Goal: Communication & Community: Answer question/provide support

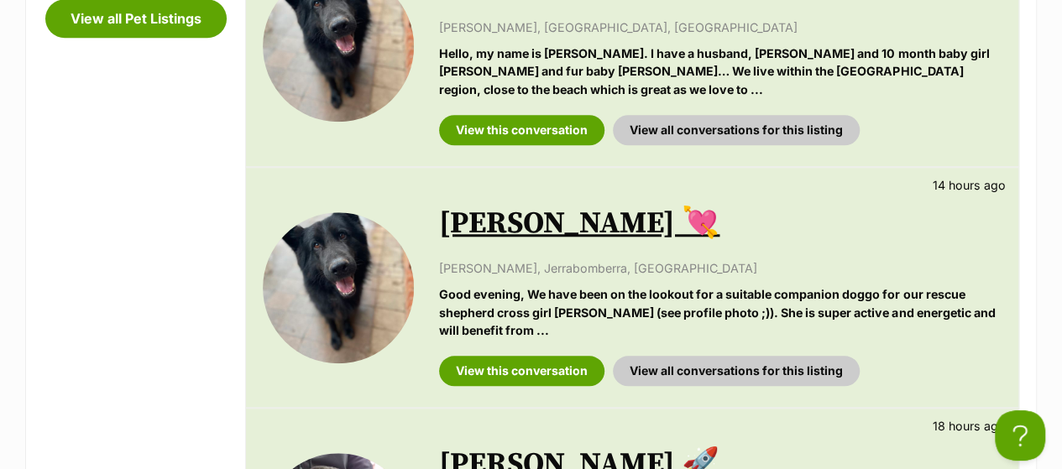
scroll to position [687, 0]
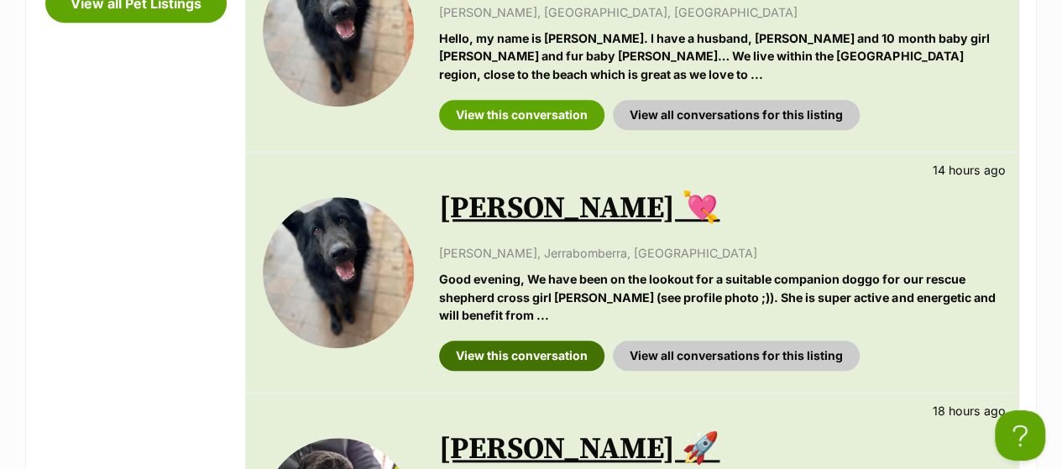
click at [524, 341] on link "View this conversation" at bounding box center [521, 356] width 165 height 30
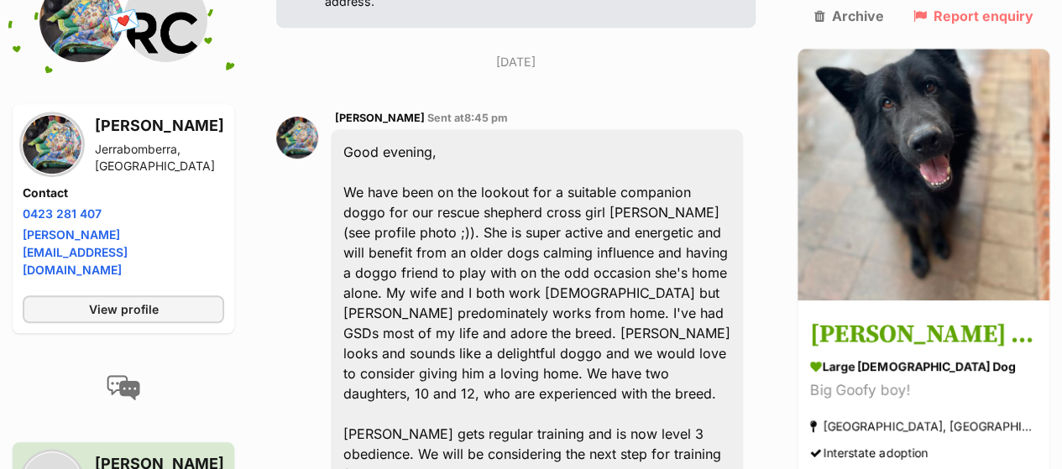
scroll to position [485, 0]
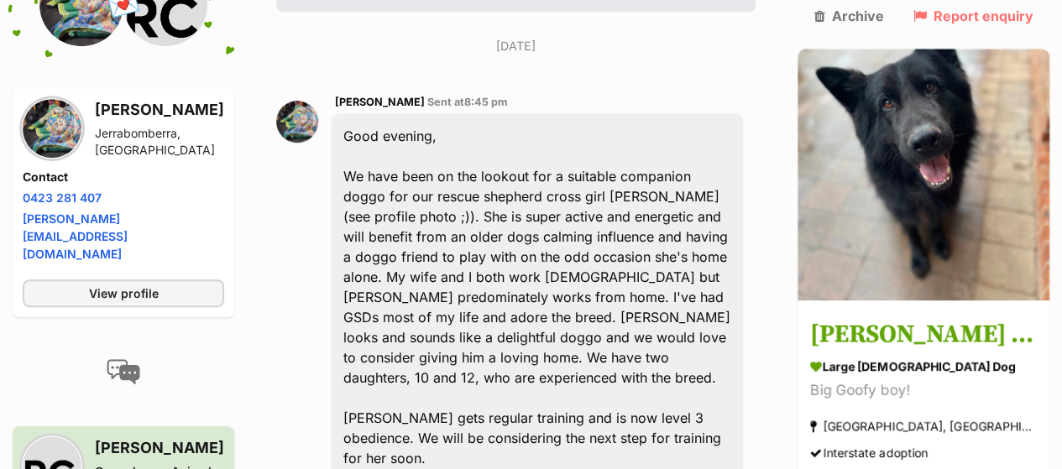
drag, startPoint x: 1074, startPoint y: 47, endPoint x: 1074, endPoint y: 76, distance: 29.4
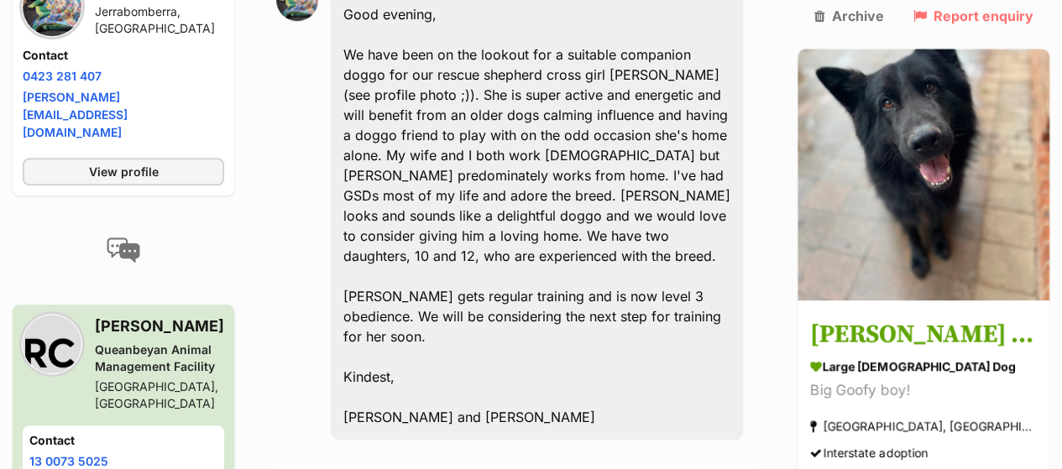
scroll to position [614, 0]
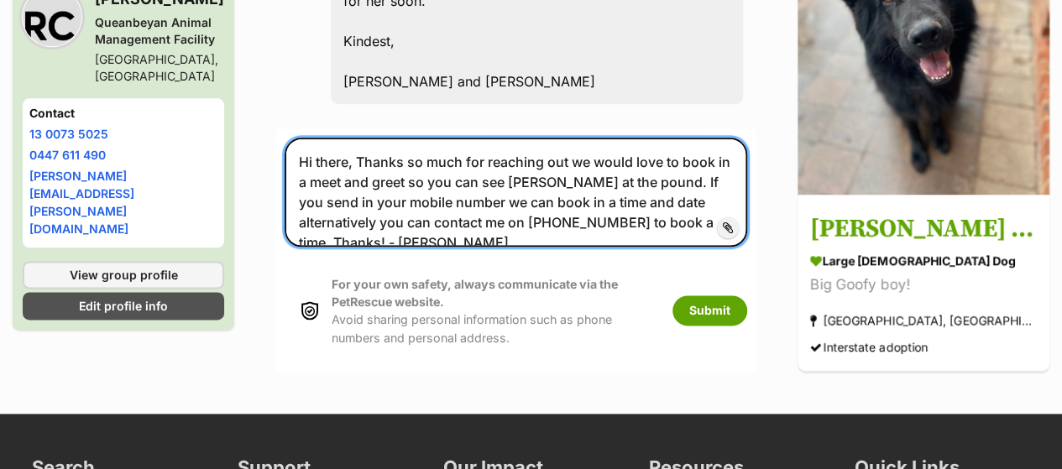
scroll to position [958, 0]
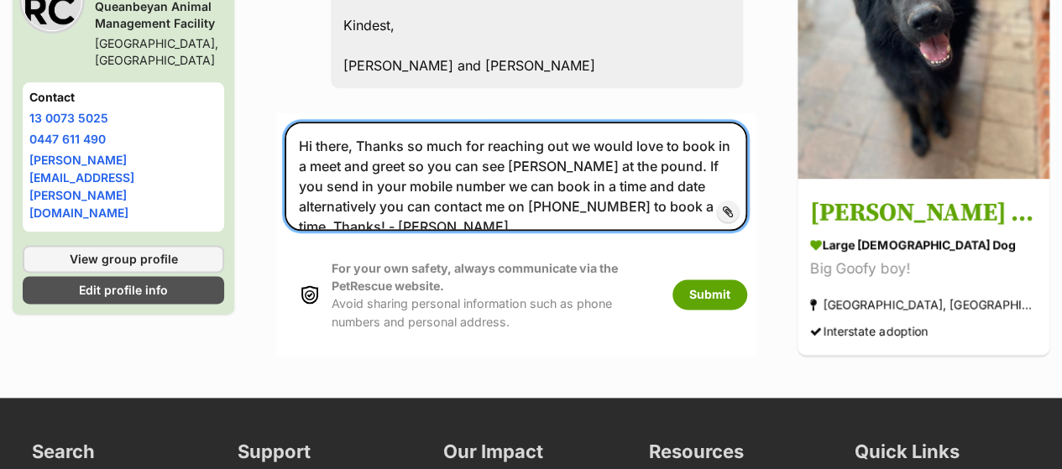
click at [487, 122] on textarea "Hi there, Thanks so much for reaching out we would love to book in a meet and g…" at bounding box center [516, 176] width 463 height 109
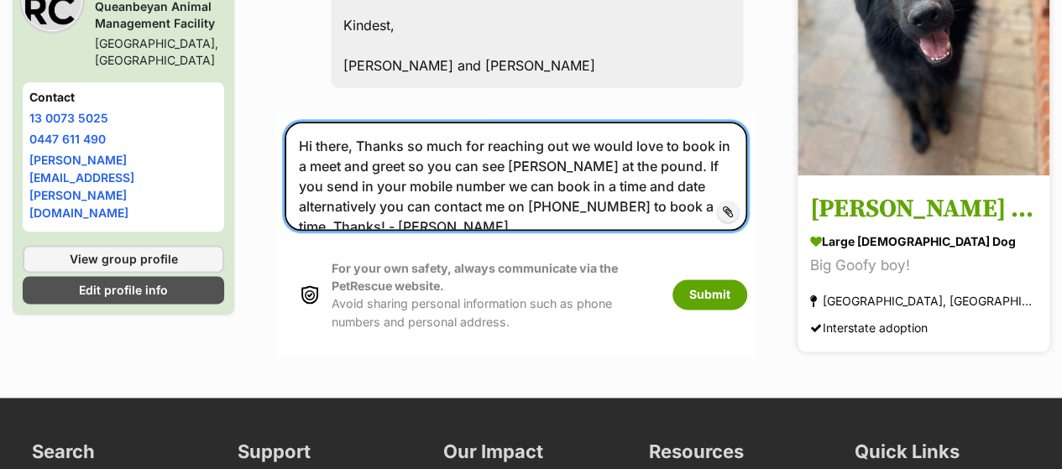
type textarea "Hi there, Thanks so much for reaching out we would love to book in a meet and g…"
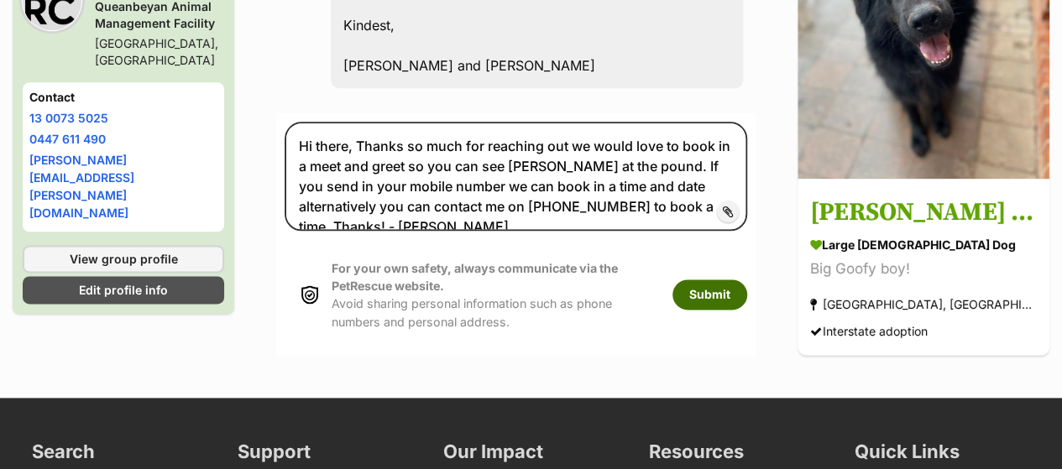
click at [747, 280] on button "Submit" at bounding box center [709, 295] width 75 height 30
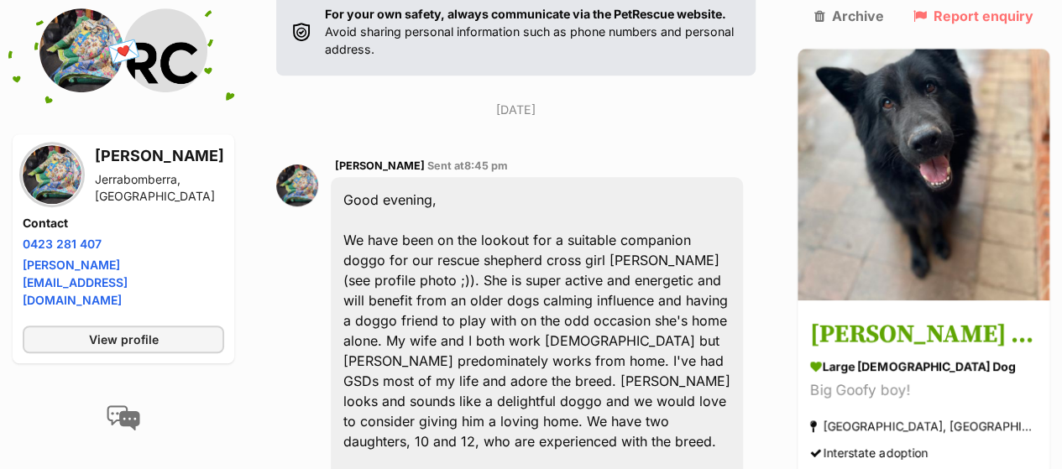
scroll to position [417, 0]
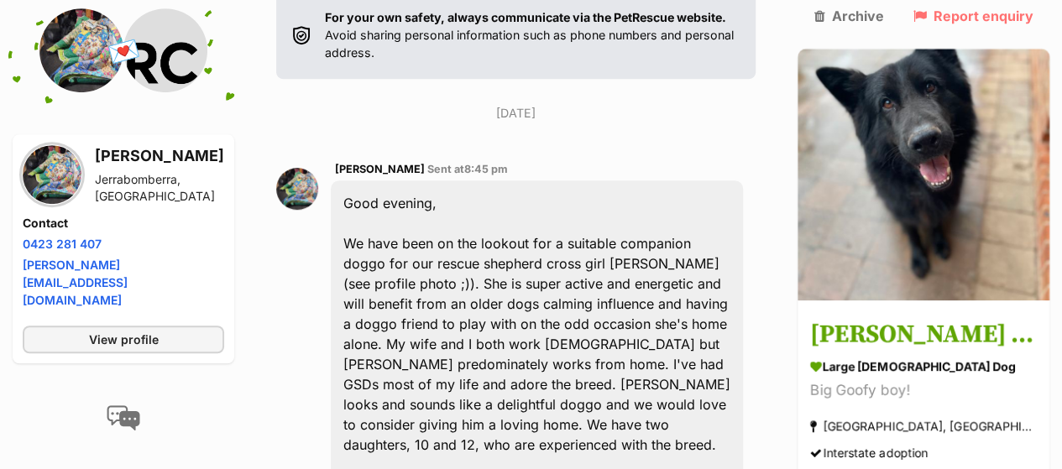
click at [57, 167] on img at bounding box center [52, 174] width 59 height 59
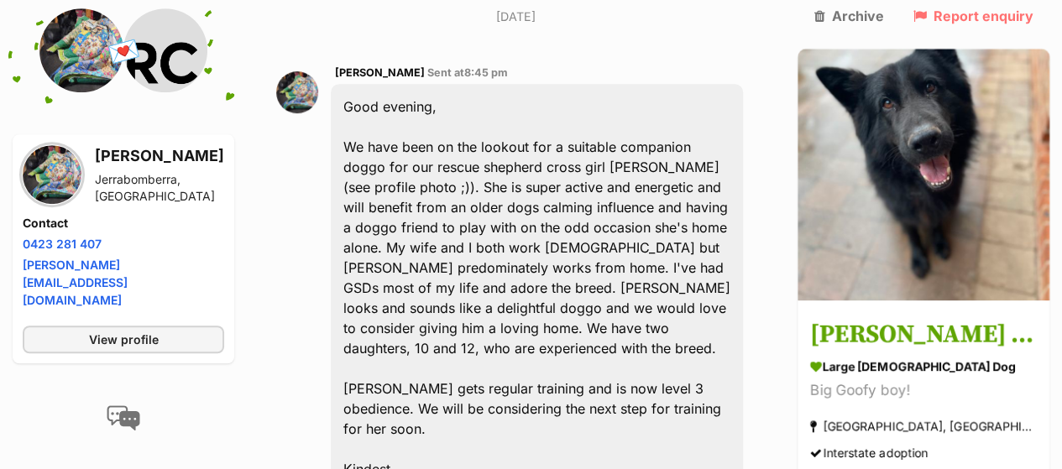
scroll to position [490, 0]
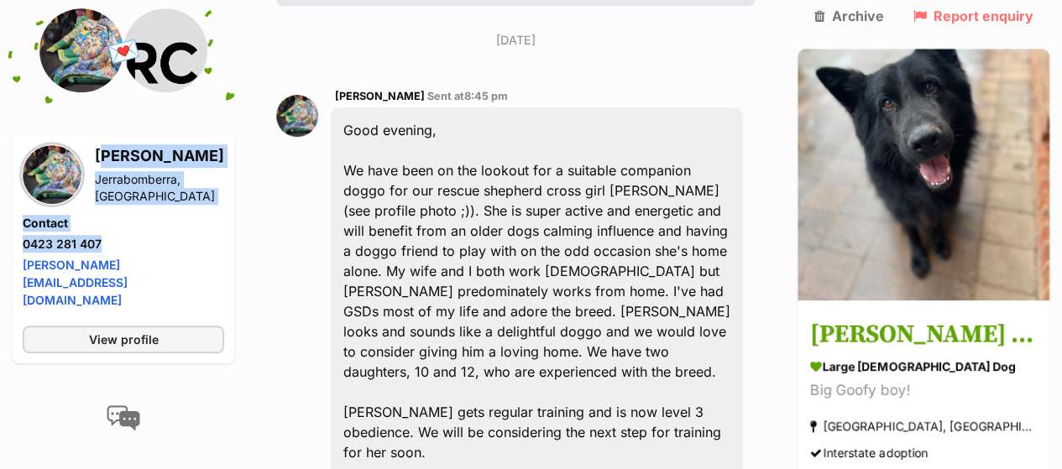
drag, startPoint x: 118, startPoint y: 248, endPoint x: 97, endPoint y: 167, distance: 83.9
click at [97, 167] on div "Donovan Rosser Jerrabomberra, NSW Contact Phone number Phone number 0423 281 40…" at bounding box center [123, 228] width 201 height 168
copy div "Donovan Rosser Jerrabomberra, NSW Contact Phone number Phone number 0423 281 407"
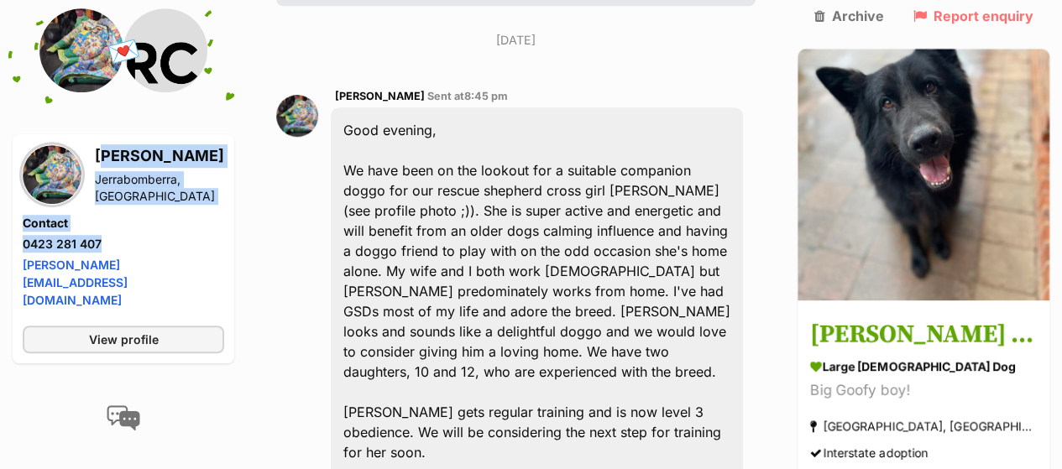
click at [107, 235] on li "Phone number 0423 281 407" at bounding box center [123, 244] width 201 height 18
drag, startPoint x: 107, startPoint y: 238, endPoint x: 97, endPoint y: 165, distance: 74.6
click at [97, 165] on div "Donovan Rosser Jerrabomberra, NSW Contact Phone number Phone number 0423 281 40…" at bounding box center [123, 228] width 201 height 168
copy div "Donovan Rosser Jerrabomberra, NSW Contact Phone number Phone number 0423 281 407"
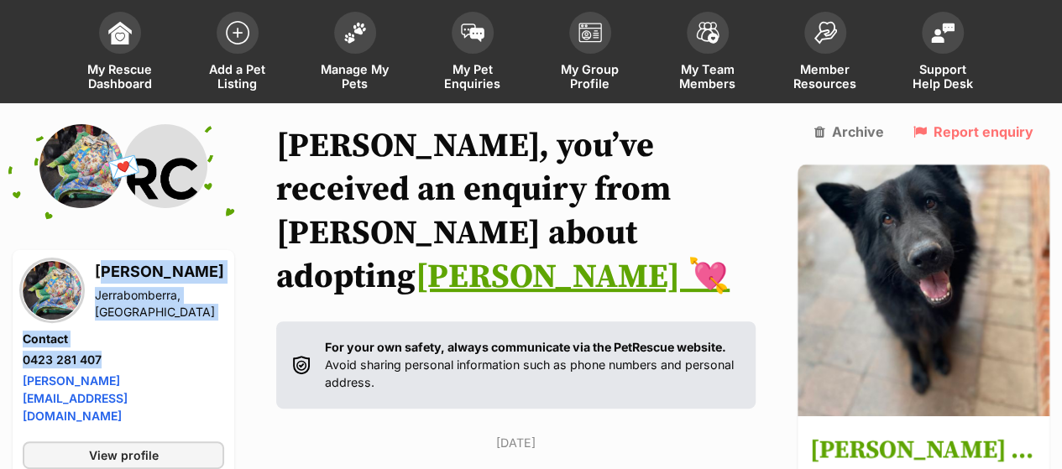
scroll to position [117, 0]
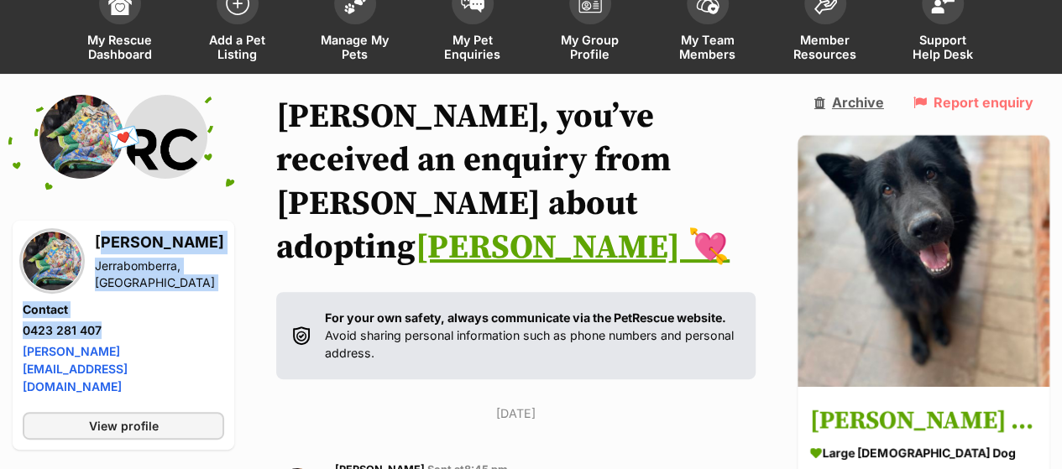
click at [884, 103] on link "Archive" at bounding box center [849, 102] width 70 height 15
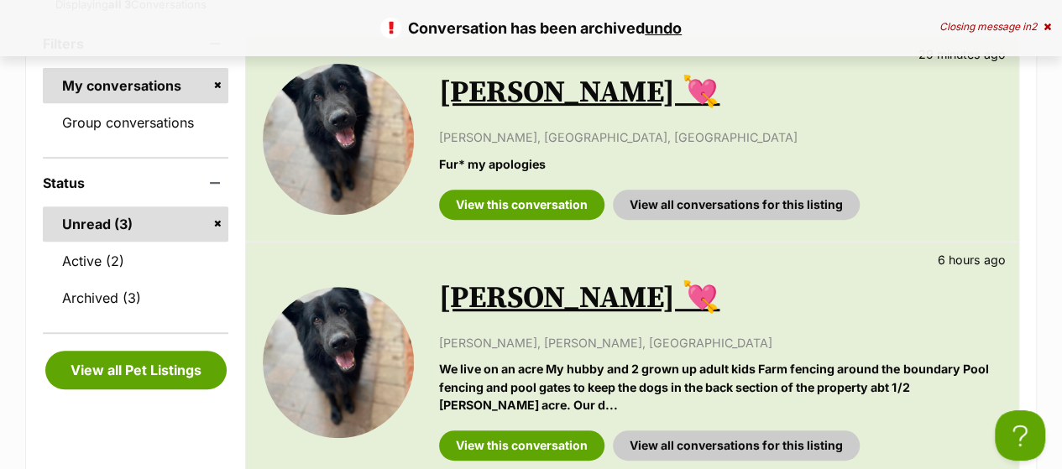
scroll to position [309, 0]
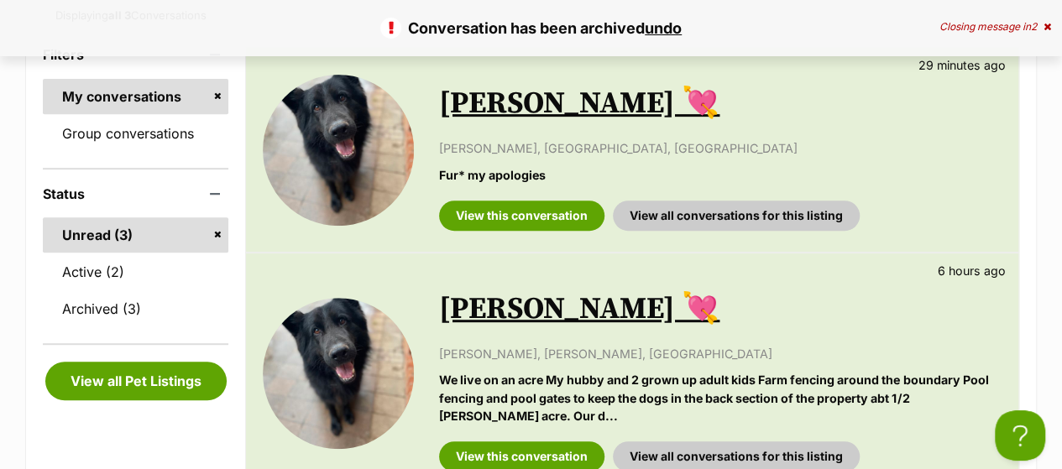
drag, startPoint x: 1074, startPoint y: 59, endPoint x: 1055, endPoint y: 125, distance: 68.8
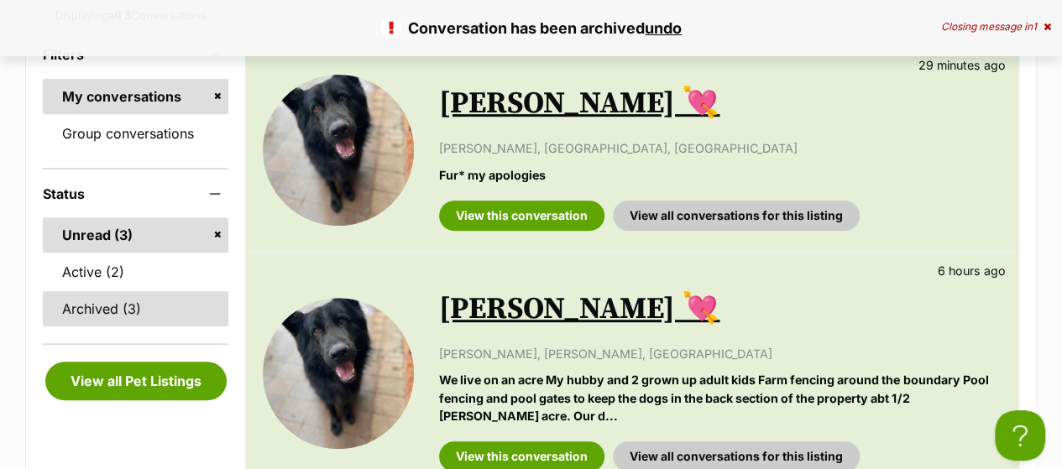
click at [100, 309] on link "Archived (3)" at bounding box center [136, 308] width 186 height 35
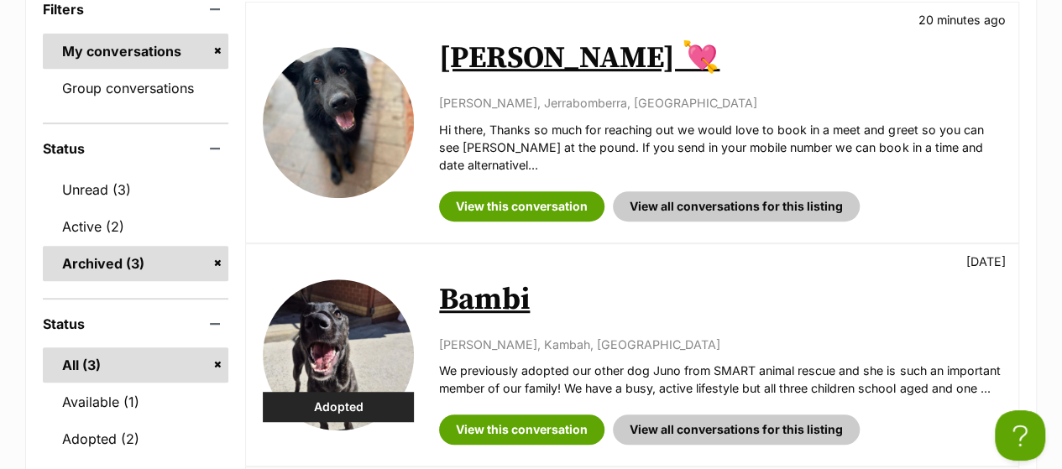
scroll to position [367, 0]
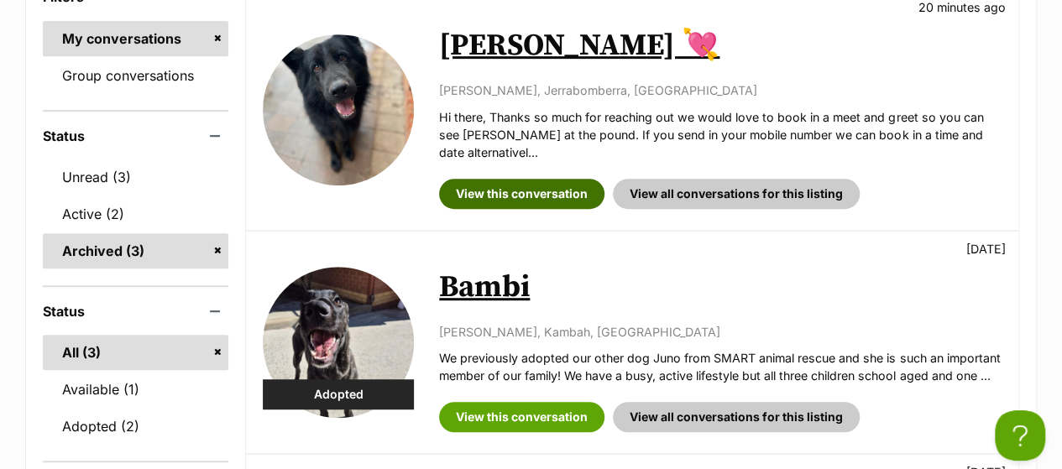
click at [526, 196] on link "View this conversation" at bounding box center [521, 194] width 165 height 30
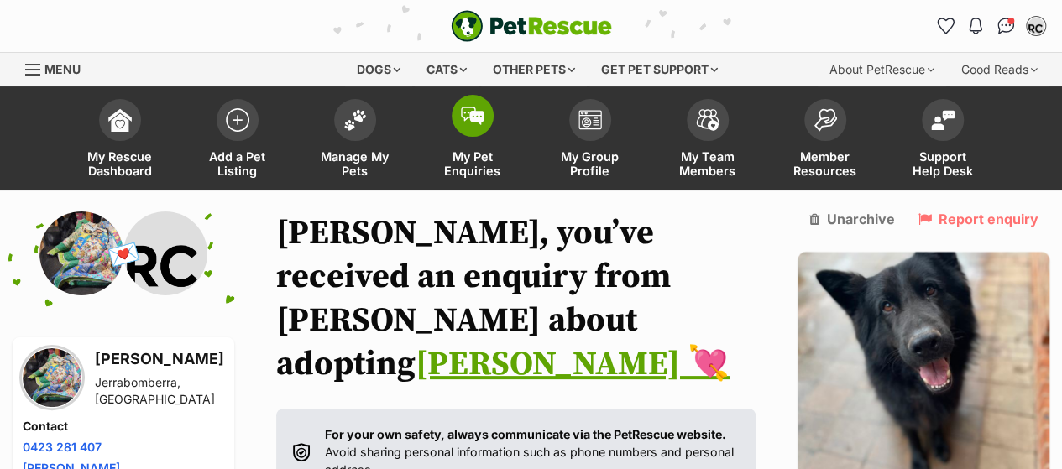
click at [472, 128] on span at bounding box center [473, 116] width 42 height 42
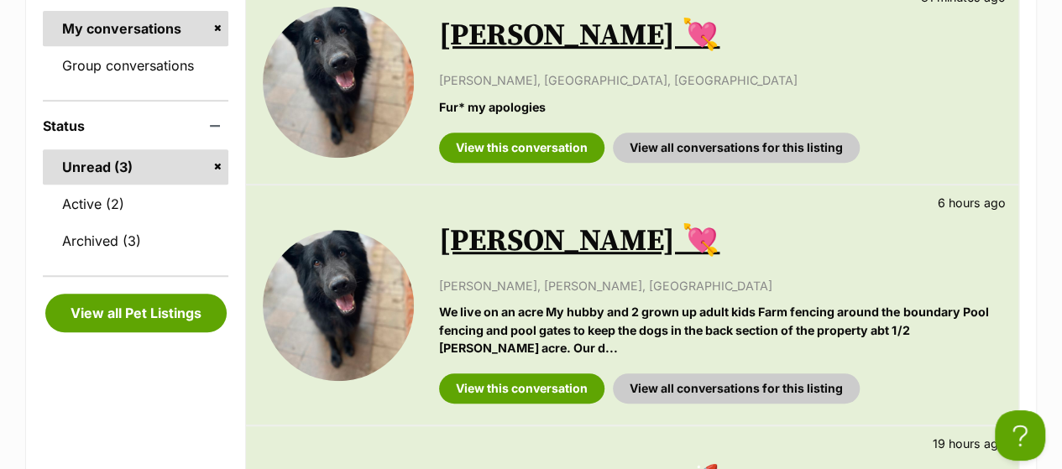
scroll to position [379, 0]
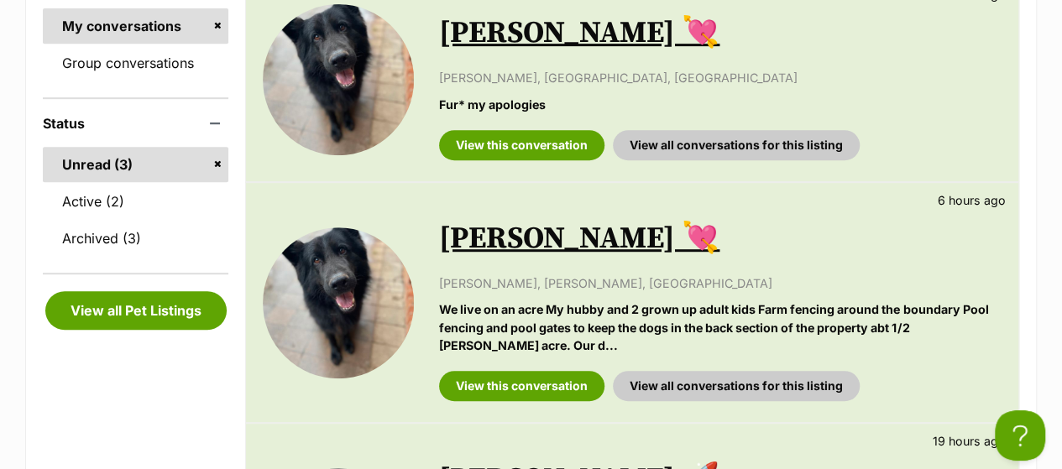
click at [563, 144] on link "View this conversation" at bounding box center [521, 145] width 165 height 30
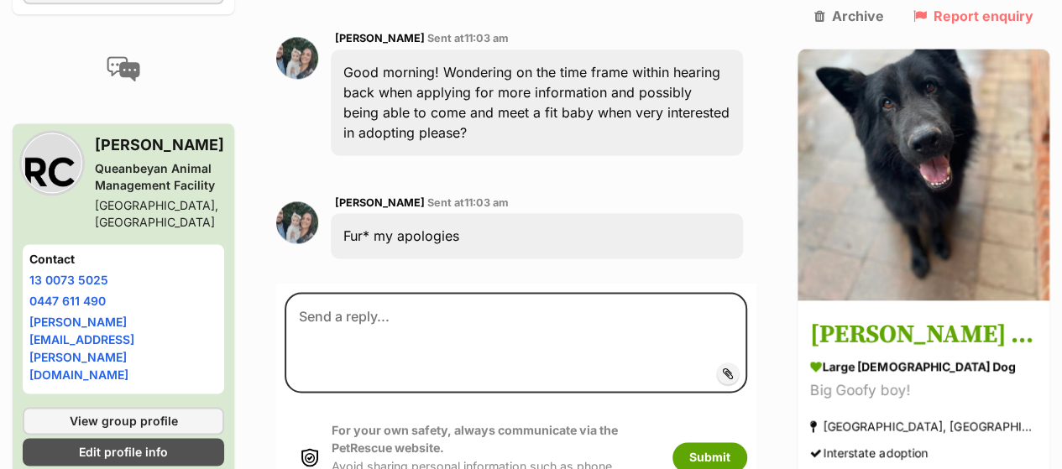
scroll to position [1123, 0]
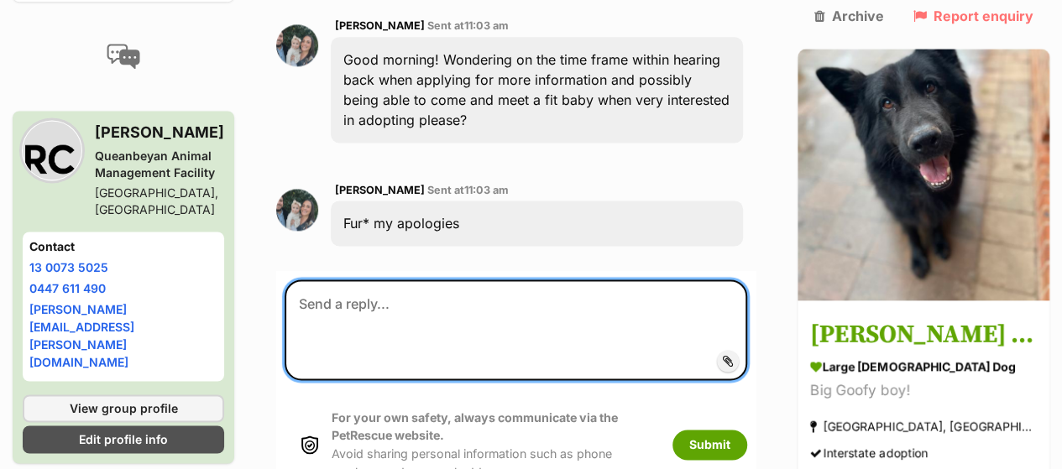
click at [449, 280] on textarea at bounding box center [516, 330] width 463 height 101
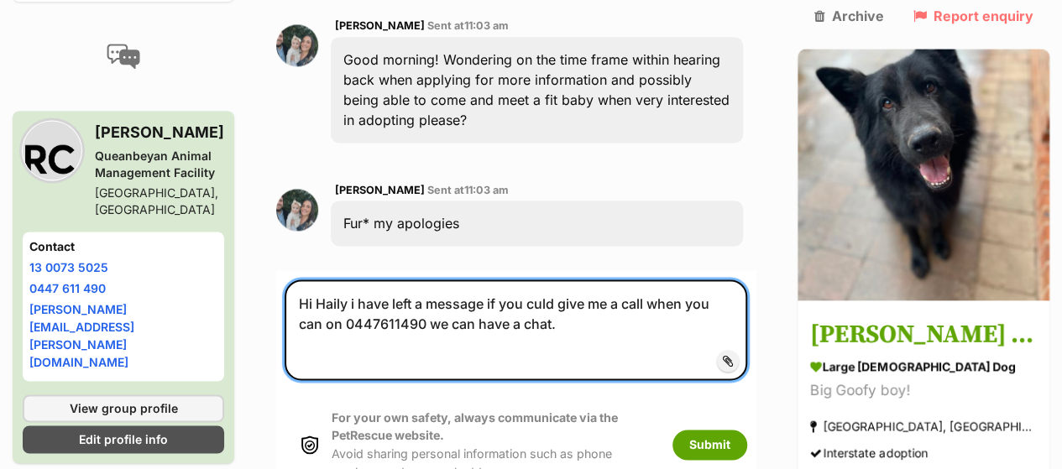
click at [559, 280] on textarea "Hi Haily i have left a message if you culd give me a call when you can on 04476…" at bounding box center [516, 330] width 463 height 101
click at [562, 280] on textarea "Hi Haily i have left a message if you could give me a call when you can on 0447…" at bounding box center [516, 330] width 463 height 101
type textarea "Hi Haily i have left a message if you could give me a call when you can on 0447…"
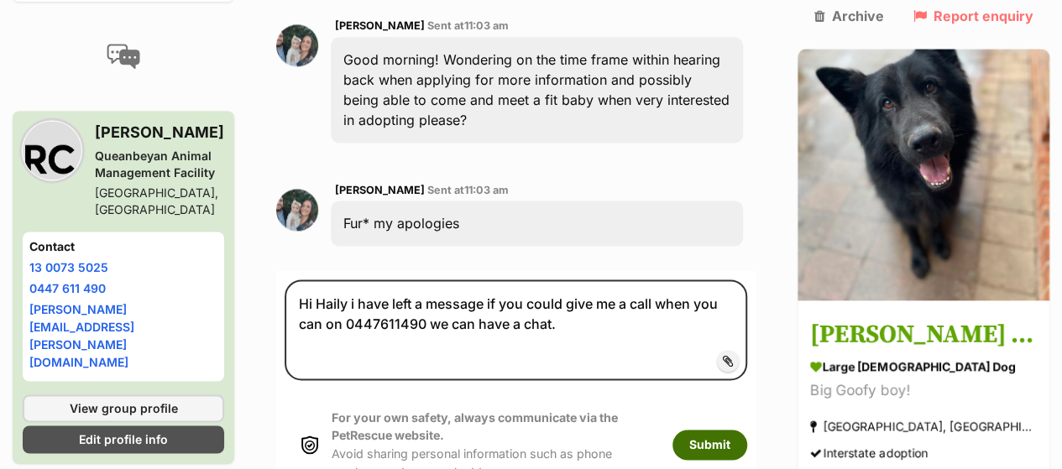
click at [747, 430] on button "Submit" at bounding box center [709, 445] width 75 height 30
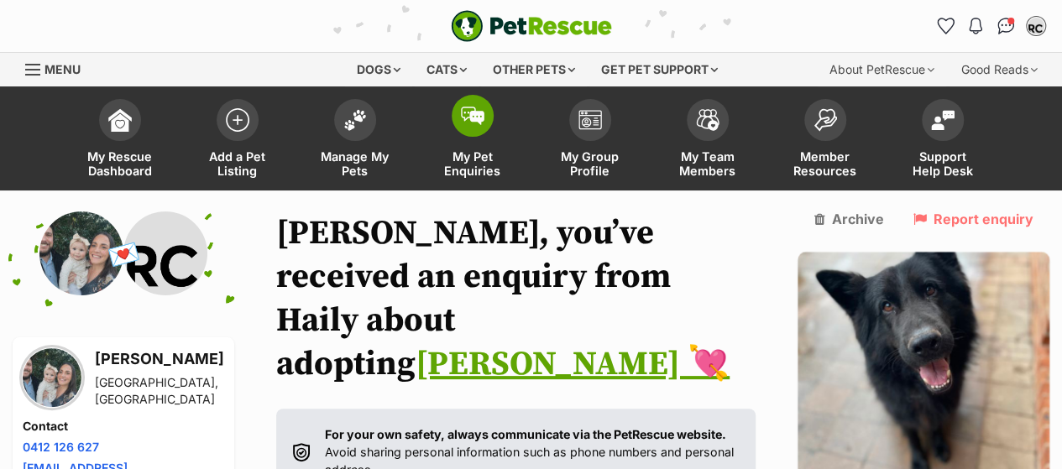
click at [475, 115] on img at bounding box center [473, 116] width 24 height 18
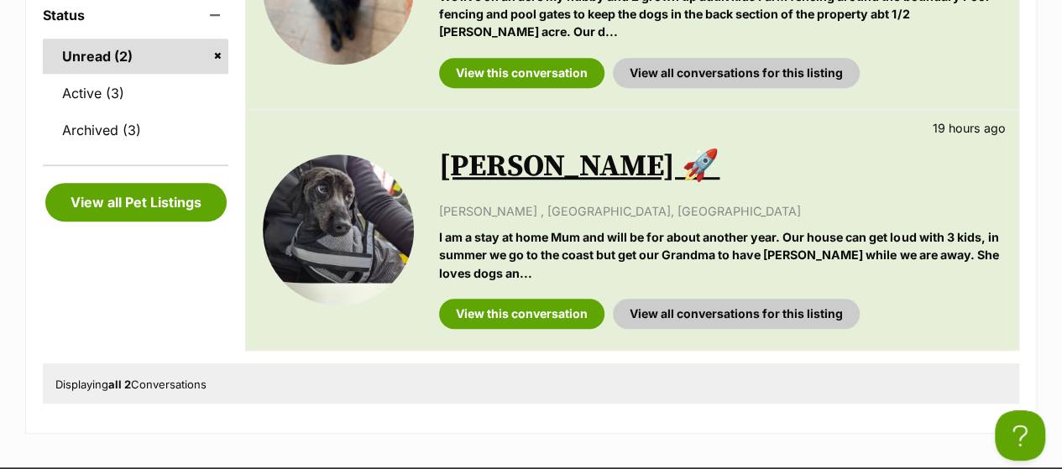
drag, startPoint x: 0, startPoint y: 0, endPoint x: 1071, endPoint y: 196, distance: 1089.0
click at [1061, 196] on html "Skip to main content Log in to favourite this pet Log in Or sign up Search PetR…" at bounding box center [531, 445] width 1062 height 1866
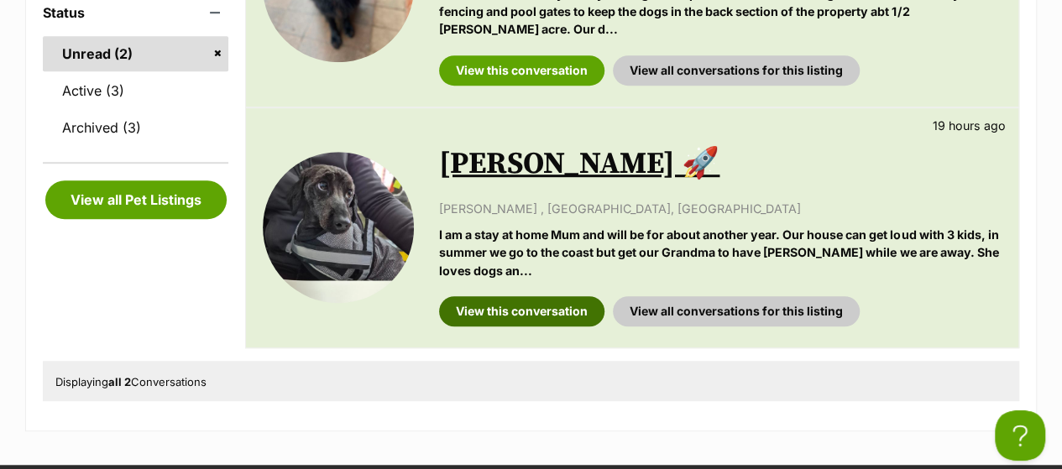
click at [534, 311] on link "View this conversation" at bounding box center [521, 311] width 165 height 30
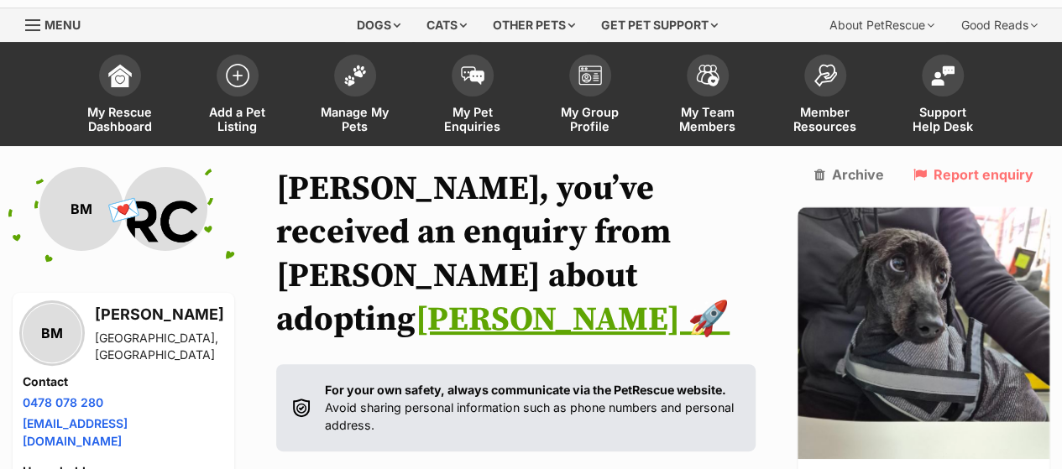
scroll to position [27, 0]
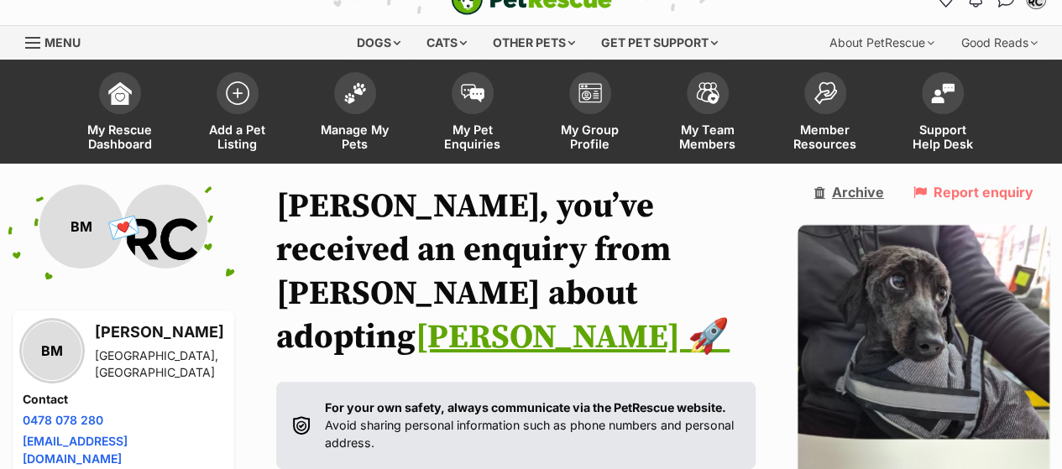
click at [884, 200] on link "Archive" at bounding box center [849, 192] width 70 height 15
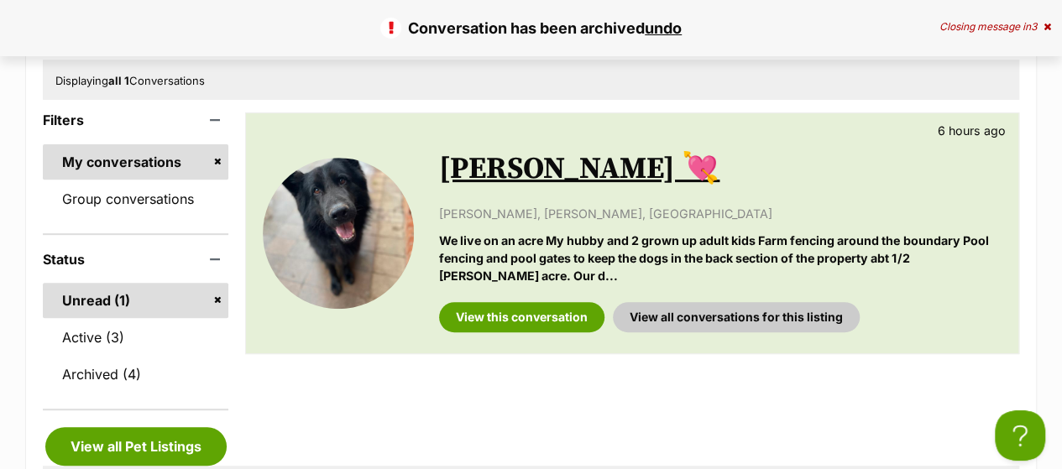
scroll to position [238, 0]
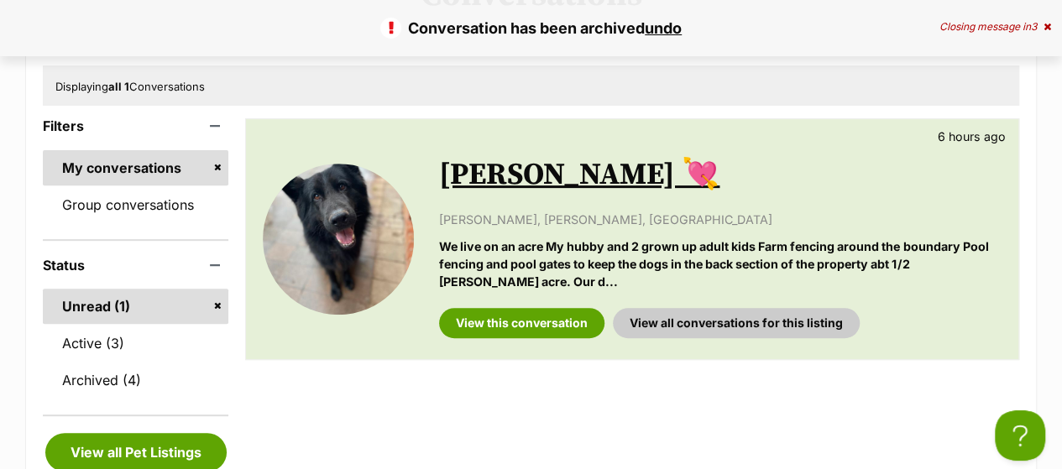
drag, startPoint x: 0, startPoint y: 0, endPoint x: 1074, endPoint y: 125, distance: 1080.9
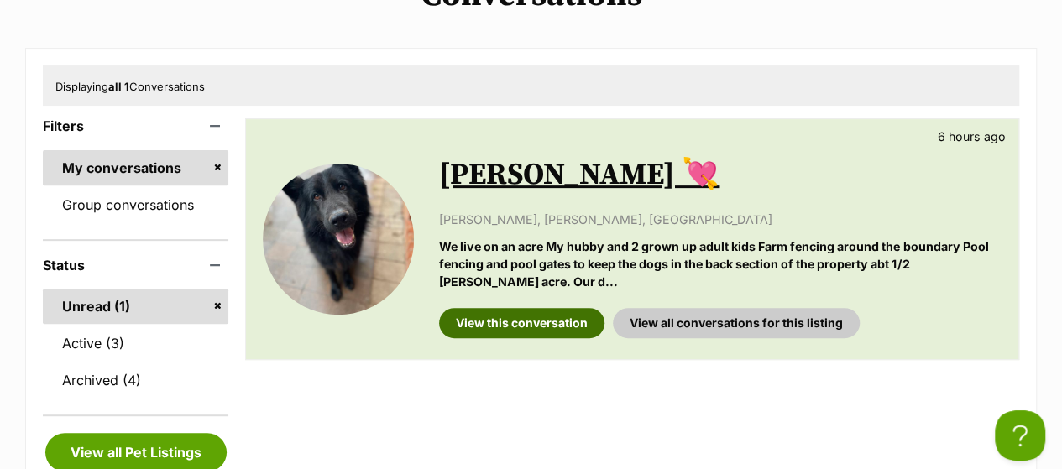
click at [524, 323] on link "View this conversation" at bounding box center [521, 323] width 165 height 30
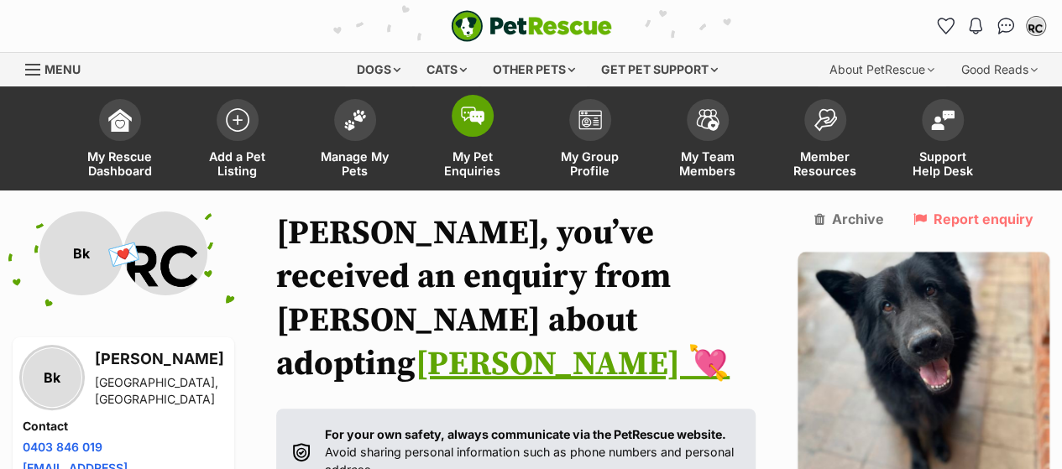
click at [474, 113] on img at bounding box center [473, 116] width 24 height 18
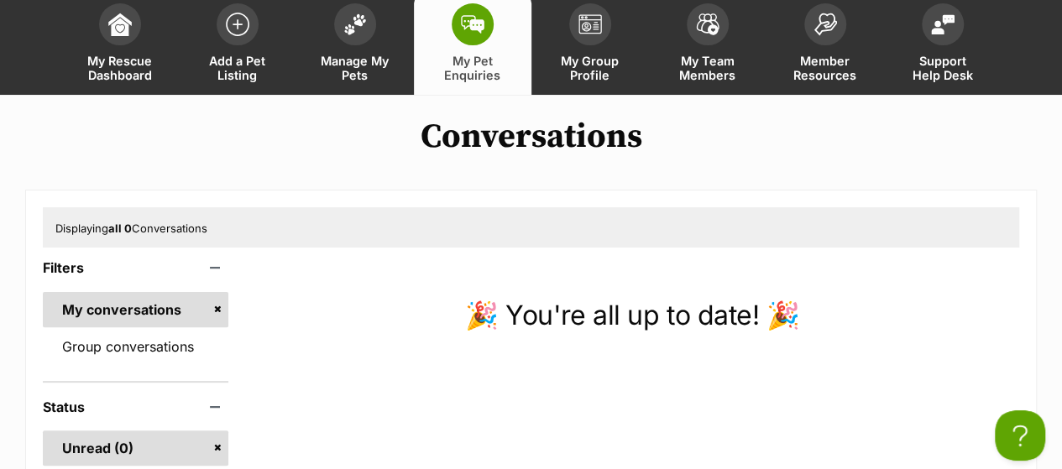
scroll to position [79, 0]
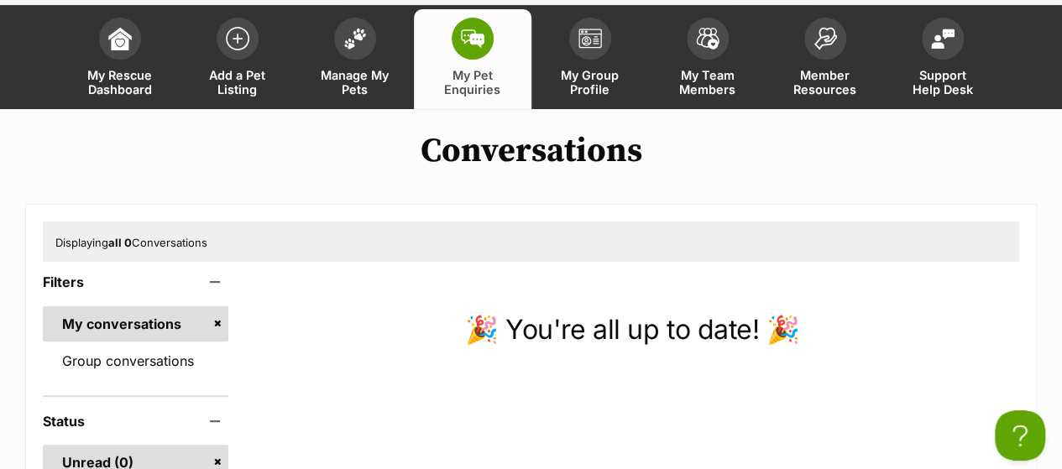
drag, startPoint x: 1074, startPoint y: 65, endPoint x: 1063, endPoint y: 86, distance: 24.4
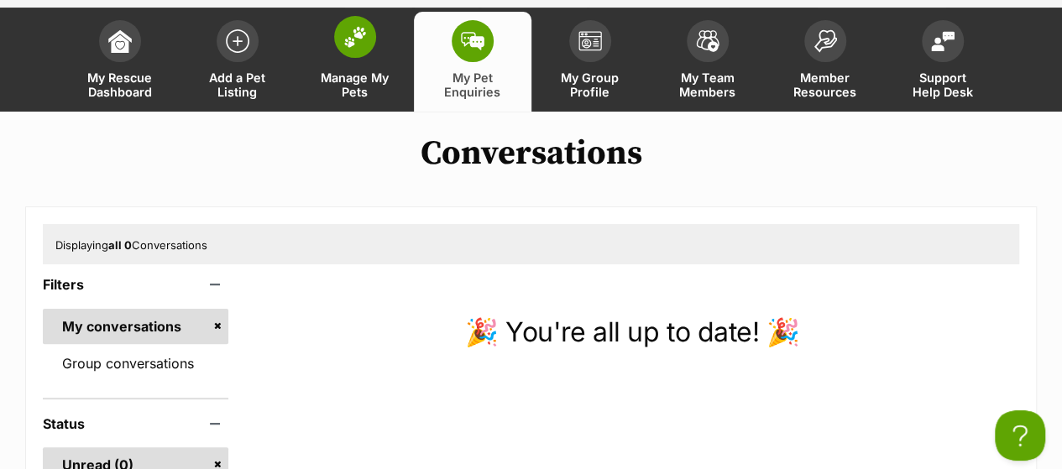
click at [353, 41] on img at bounding box center [355, 37] width 24 height 22
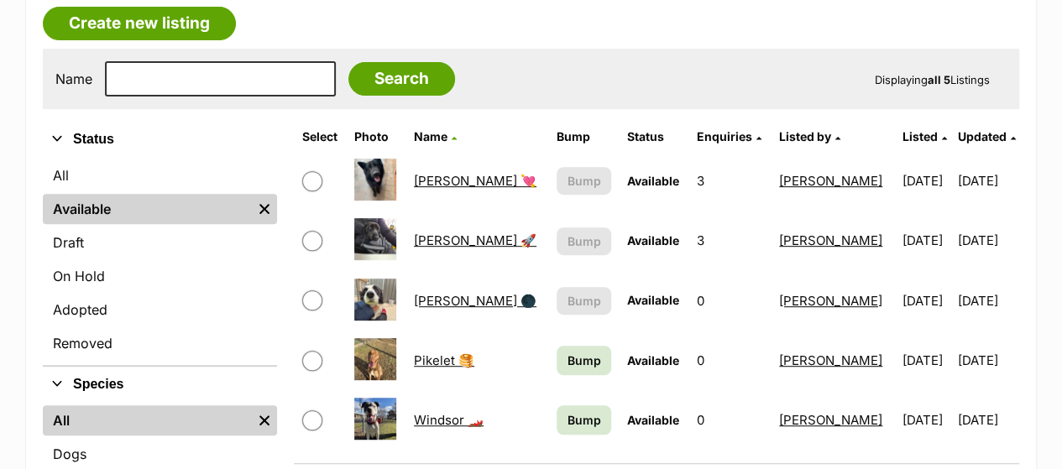
drag, startPoint x: 0, startPoint y: 0, endPoint x: 1073, endPoint y: 165, distance: 1085.4
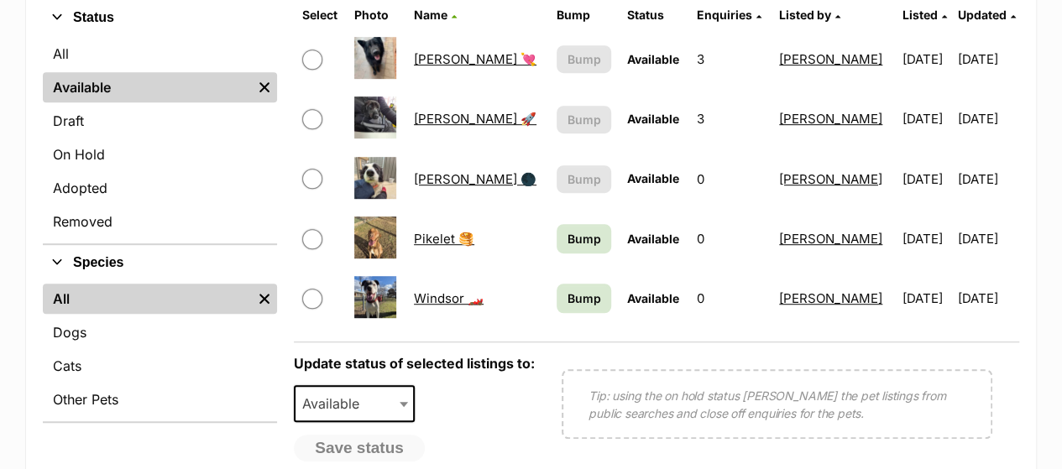
scroll to position [423, 0]
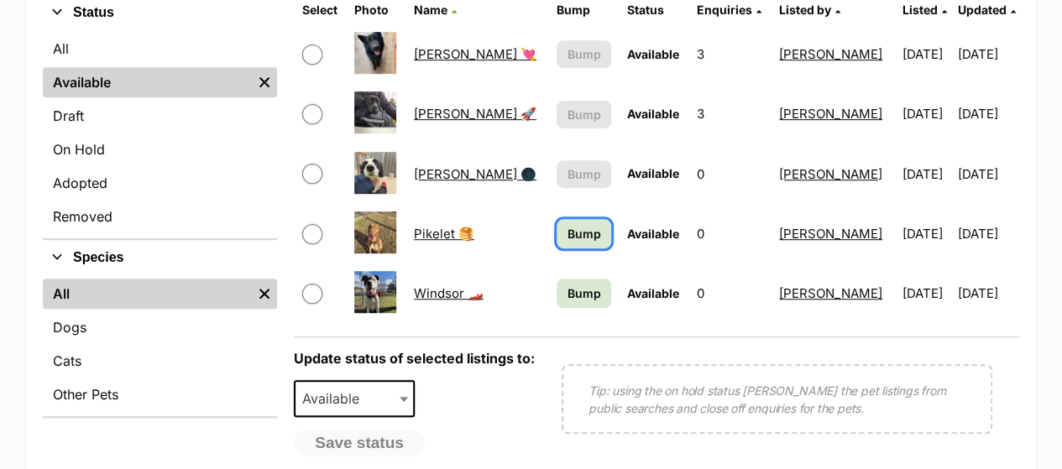
click at [567, 233] on span "Bump" at bounding box center [584, 234] width 34 height 18
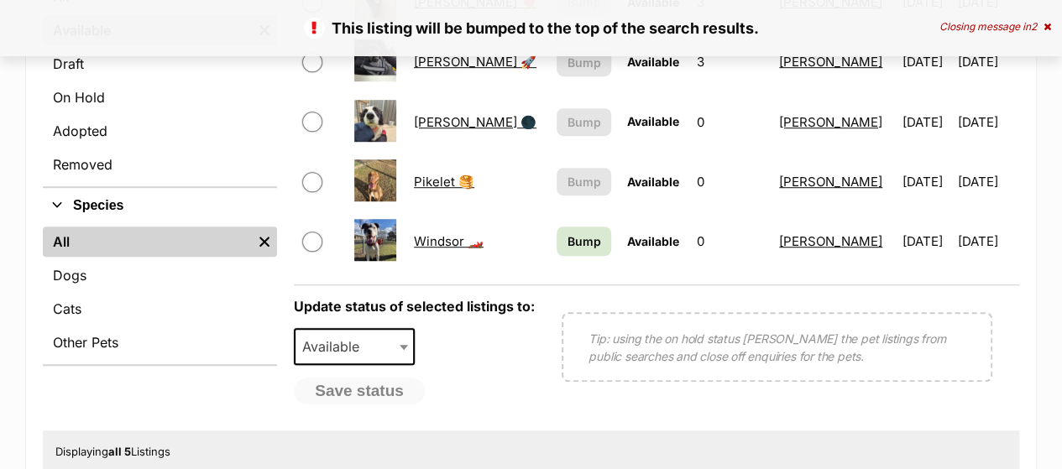
scroll to position [410, 0]
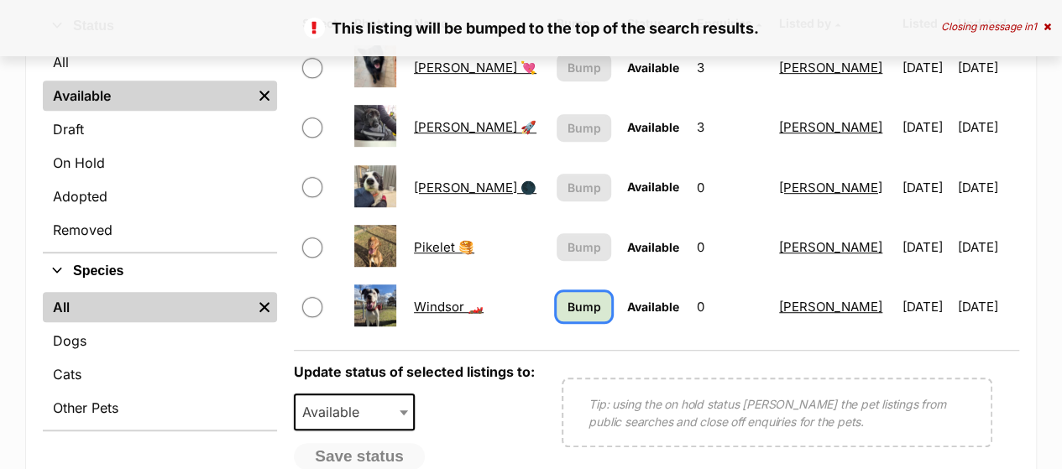
click at [567, 300] on span "Bump" at bounding box center [584, 307] width 34 height 18
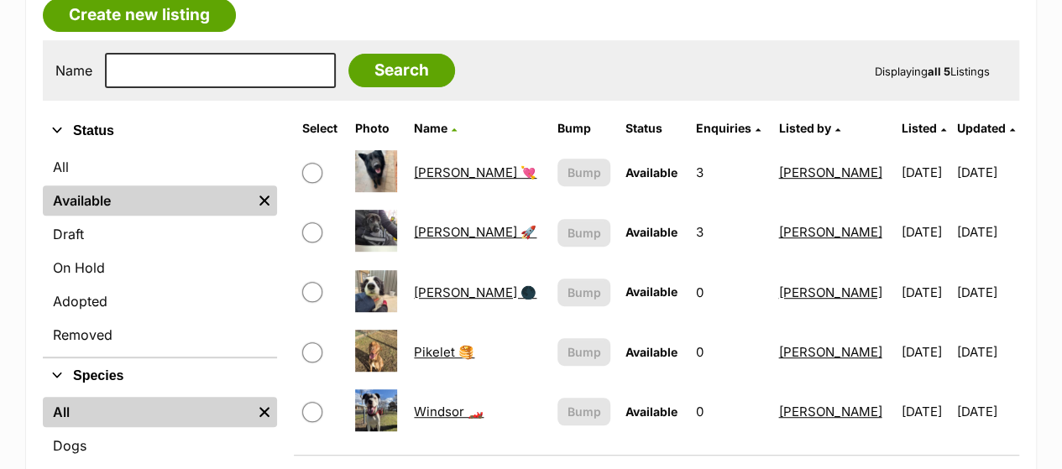
scroll to position [338, 0]
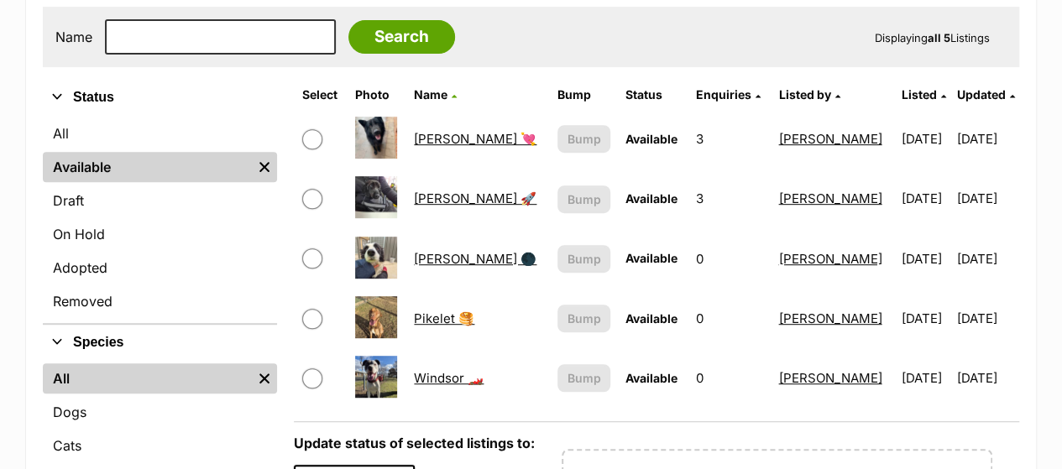
click at [794, 60] on div "Name Search Displaying all 5 Listings" at bounding box center [531, 37] width 976 height 60
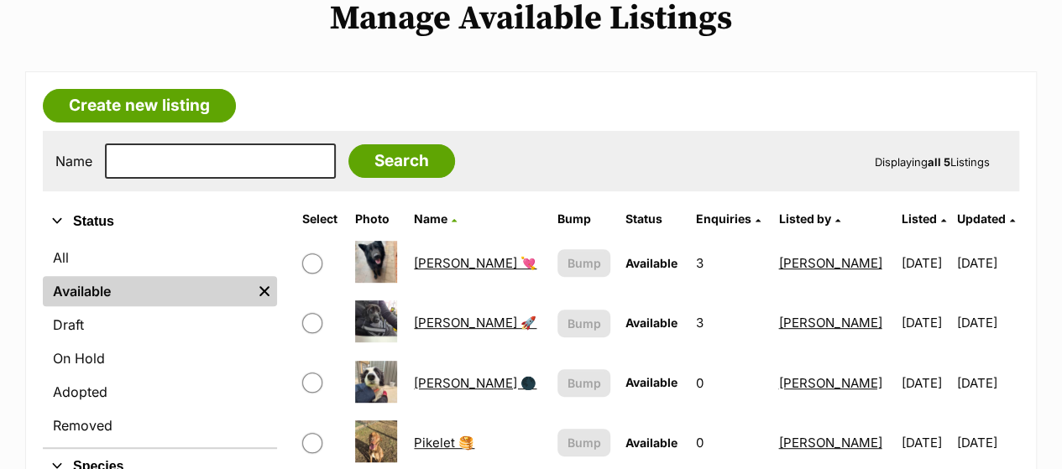
scroll to position [212, 0]
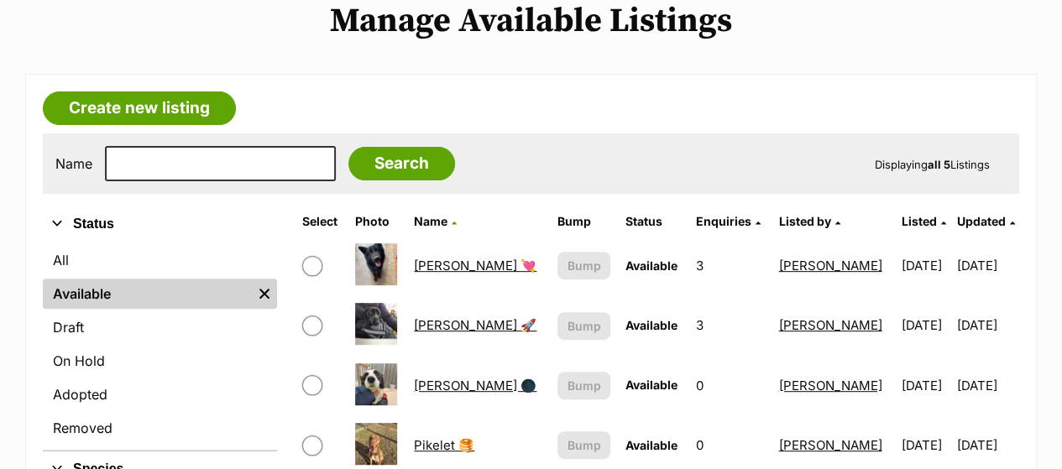
click at [492, 109] on article "Create new listing Name Search Displaying all 5 Listings Refine your search Sta…" at bounding box center [531, 419] width 1012 height 691
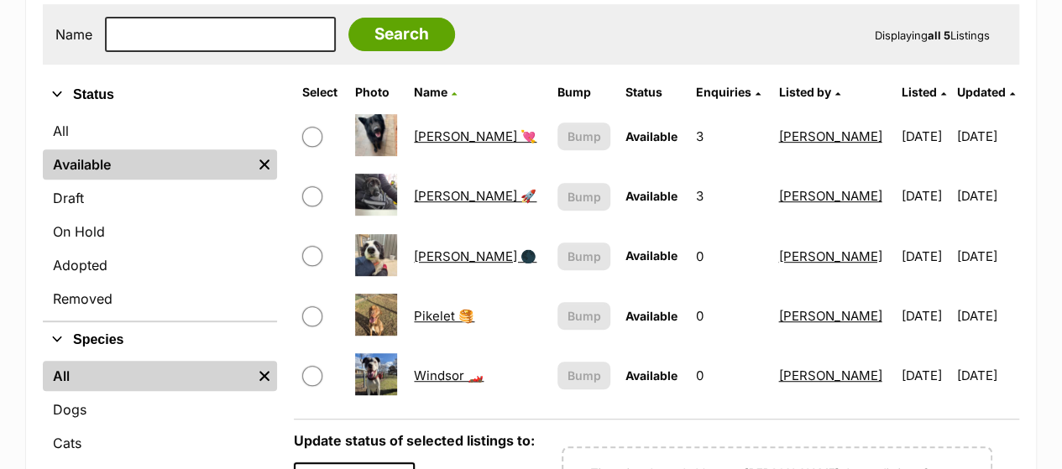
scroll to position [356, 0]
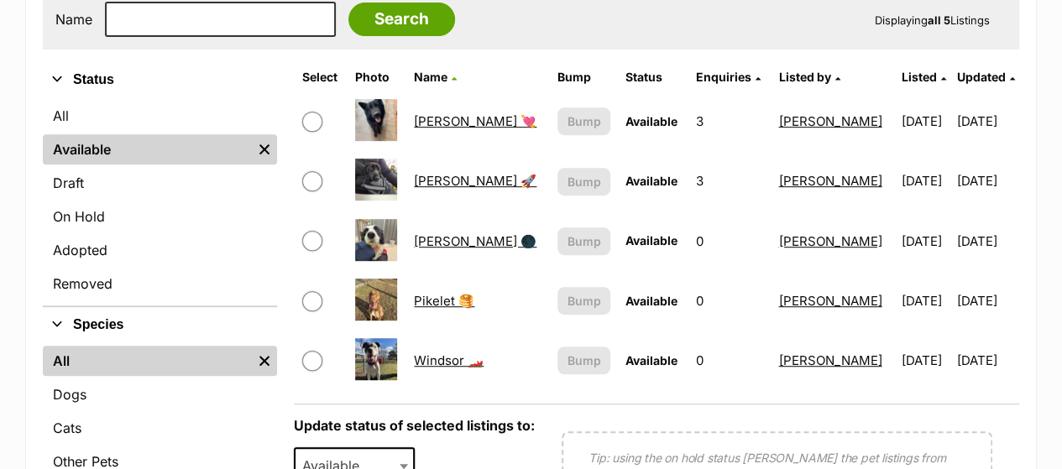
click at [642, 24] on form "Name Search Displaying all 5 Listings" at bounding box center [530, 19] width 951 height 35
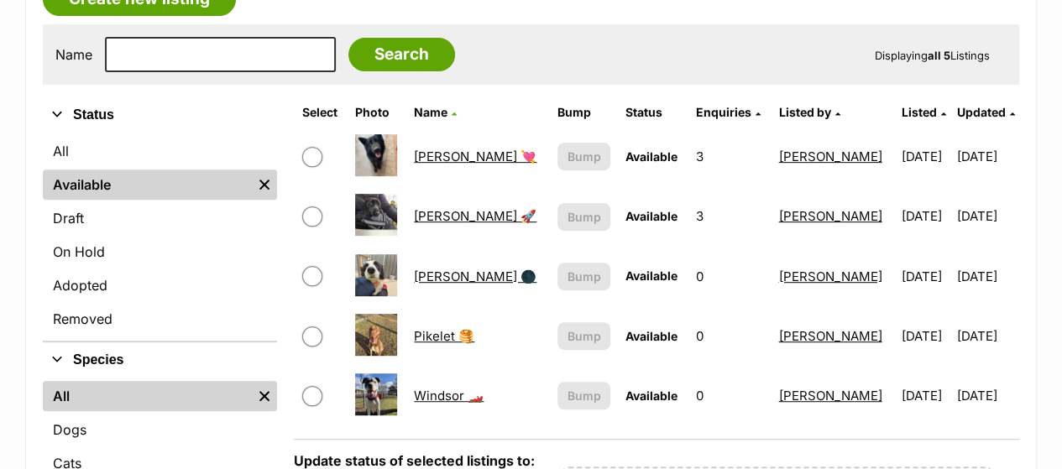
scroll to position [335, 0]
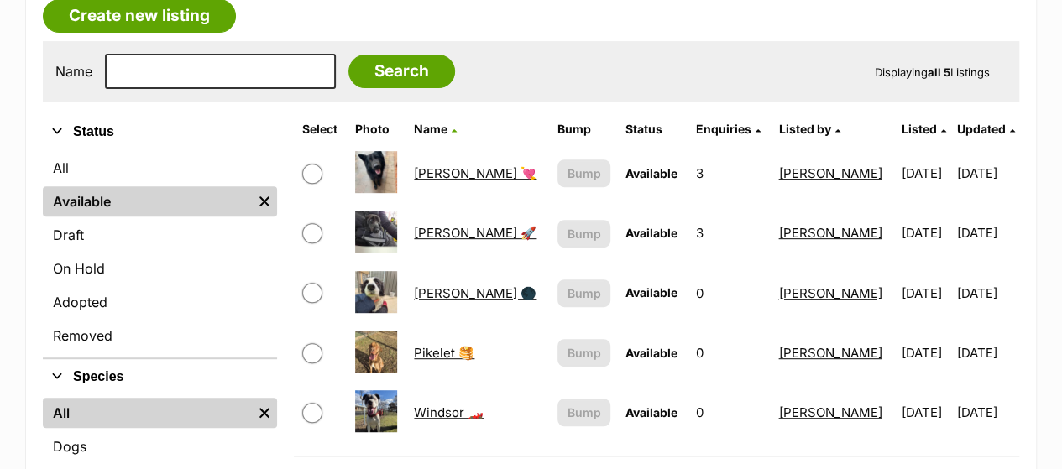
scroll to position [306, 0]
